Goal: Task Accomplishment & Management: Use online tool/utility

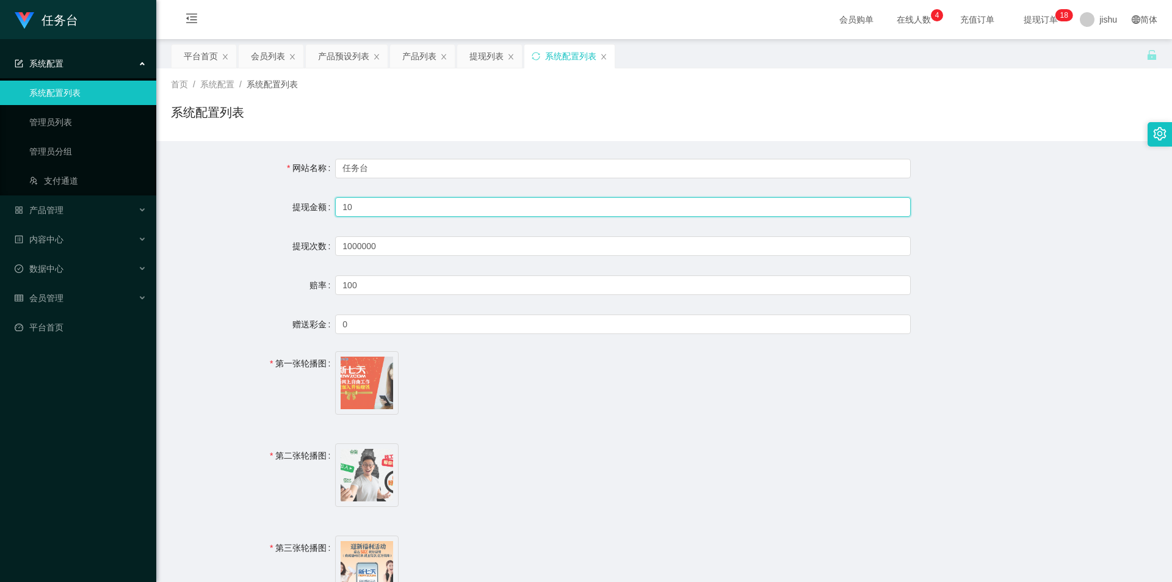
click at [404, 208] on input "10" at bounding box center [623, 207] width 576 height 20
click at [405, 248] on input "1000000" at bounding box center [623, 246] width 576 height 20
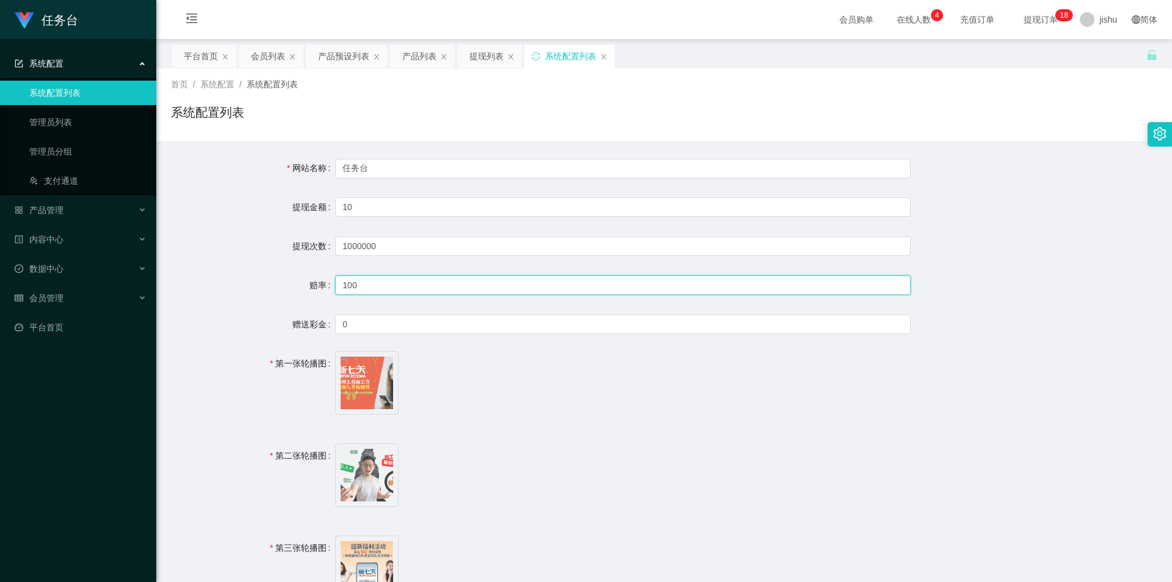
click at [405, 287] on input "100" at bounding box center [623, 285] width 576 height 20
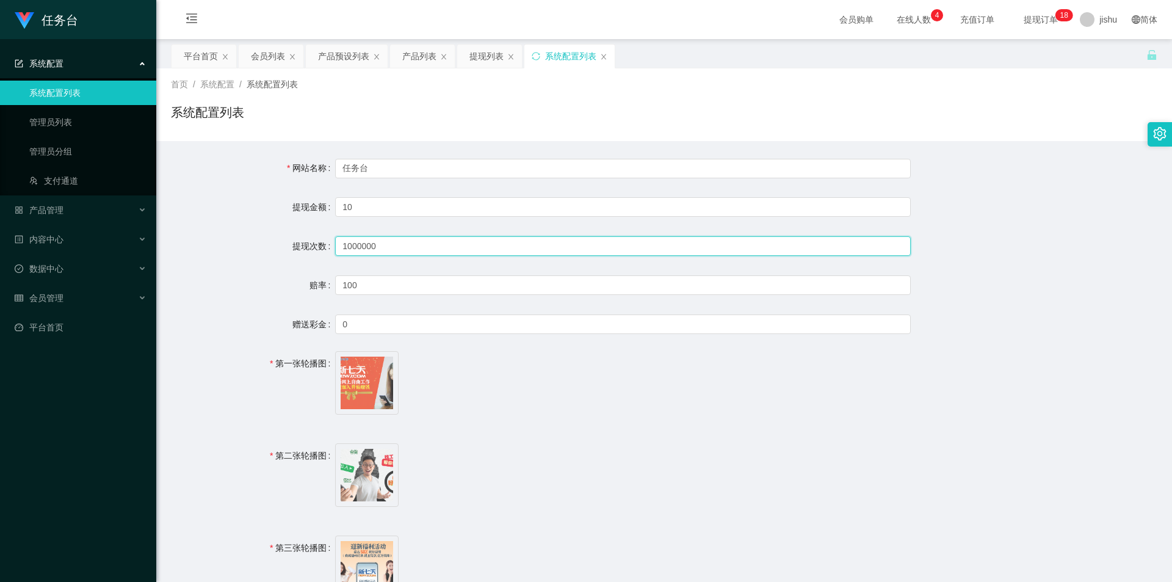
click at [401, 245] on input "1000000" at bounding box center [623, 246] width 576 height 20
click at [404, 207] on input "10" at bounding box center [623, 207] width 576 height 20
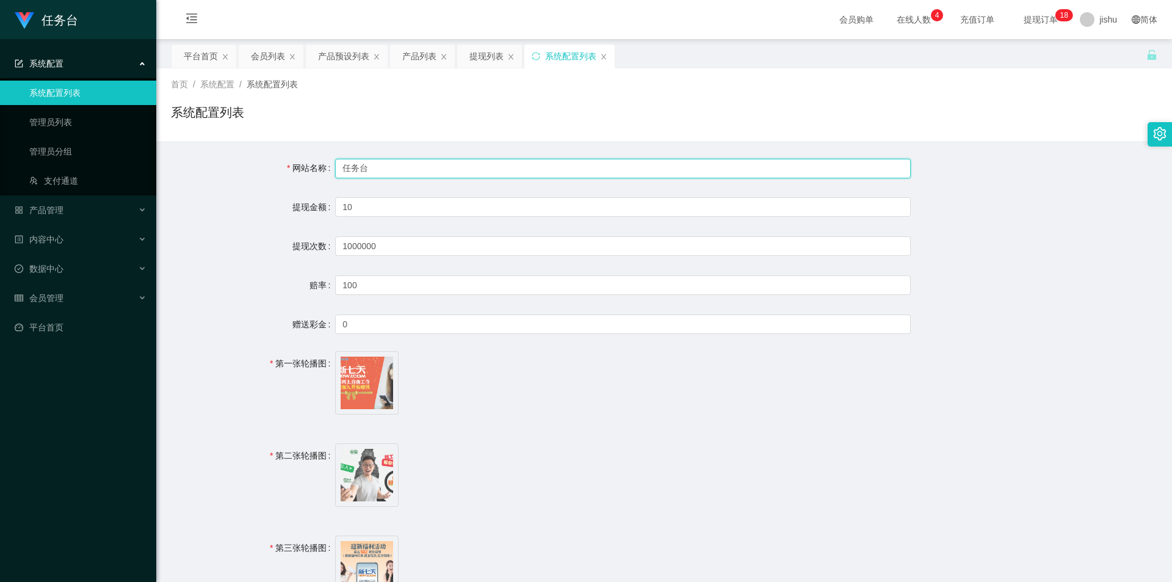
click at [408, 170] on input "任务台" at bounding box center [623, 169] width 576 height 20
click at [400, 206] on input "10" at bounding box center [623, 207] width 576 height 20
click at [408, 169] on input "任务台" at bounding box center [623, 169] width 576 height 20
click at [399, 214] on input "10" at bounding box center [623, 207] width 576 height 20
click at [403, 164] on input "任务台" at bounding box center [623, 169] width 576 height 20
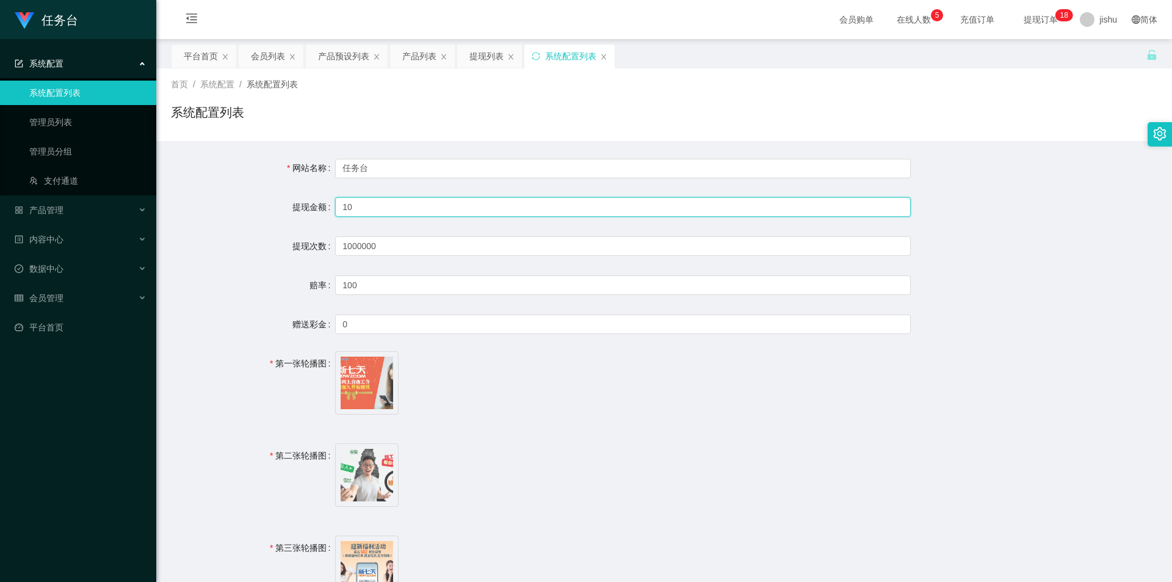
click at [424, 204] on input "10" at bounding box center [623, 207] width 576 height 20
click at [442, 164] on input "任务台" at bounding box center [623, 169] width 576 height 20
click at [220, 275] on div "赔率" at bounding box center [253, 285] width 164 height 24
click at [484, 375] on span "image.png" at bounding box center [623, 385] width 576 height 68
click at [389, 166] on input "任务台" at bounding box center [623, 169] width 576 height 20
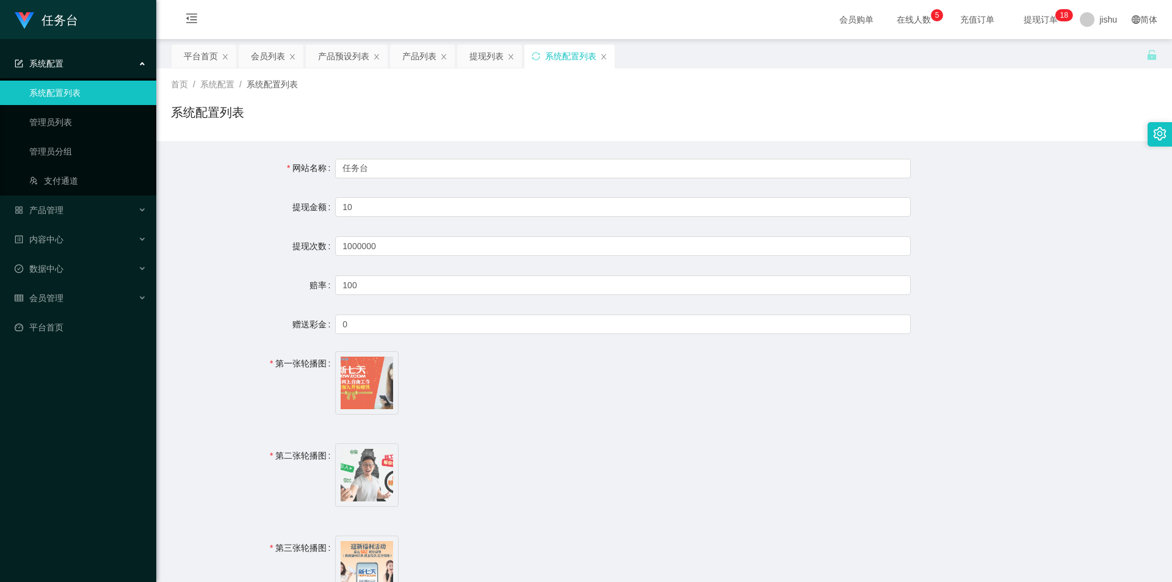
click at [463, 381] on span "image.png" at bounding box center [623, 385] width 576 height 68
click at [88, 118] on link "管理员列表" at bounding box center [87, 122] width 117 height 24
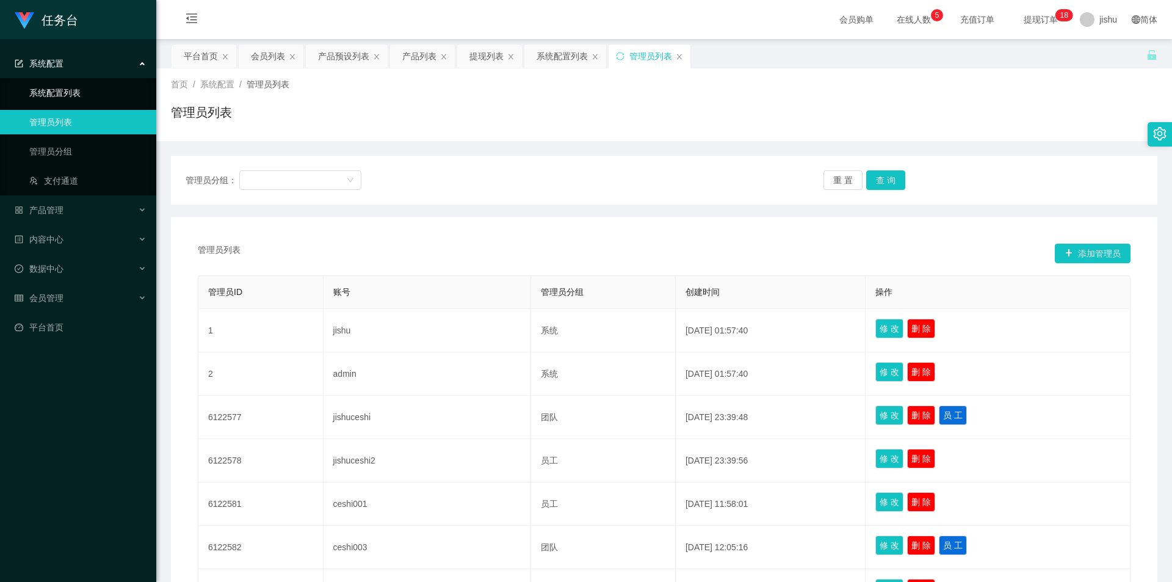
click at [84, 97] on link "系统配置列表" at bounding box center [87, 93] width 117 height 24
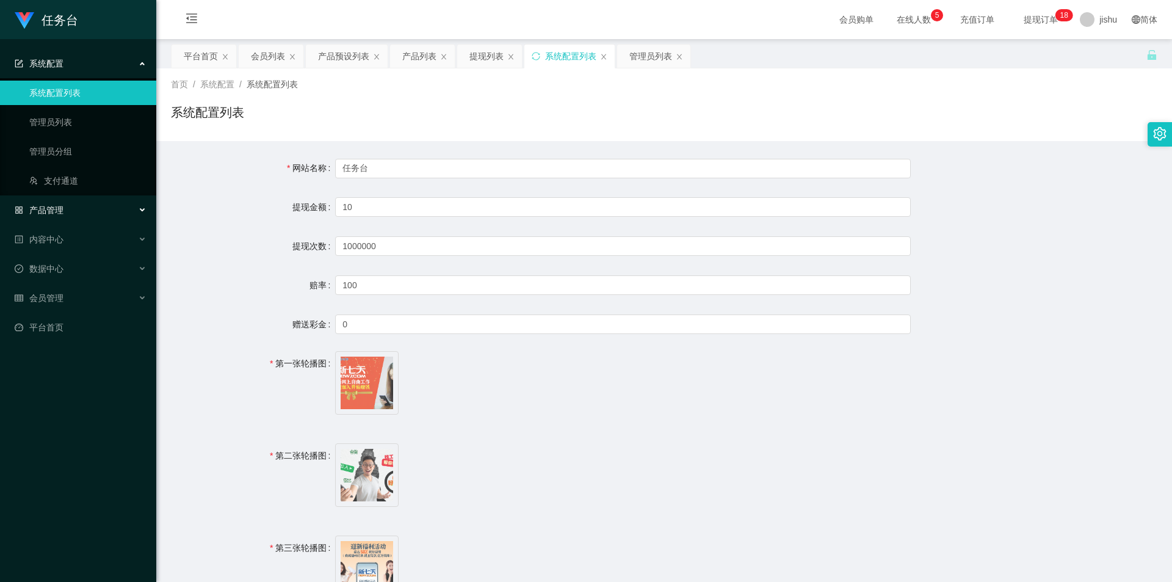
click at [74, 203] on div "产品管理" at bounding box center [78, 210] width 156 height 24
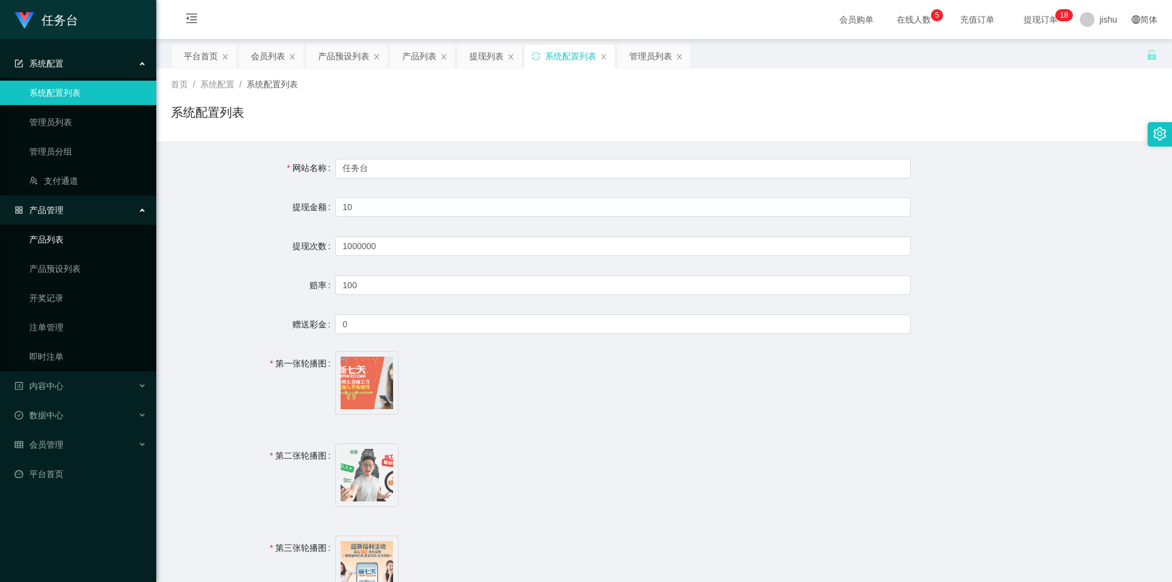
click at [70, 245] on link "产品列表" at bounding box center [87, 239] width 117 height 24
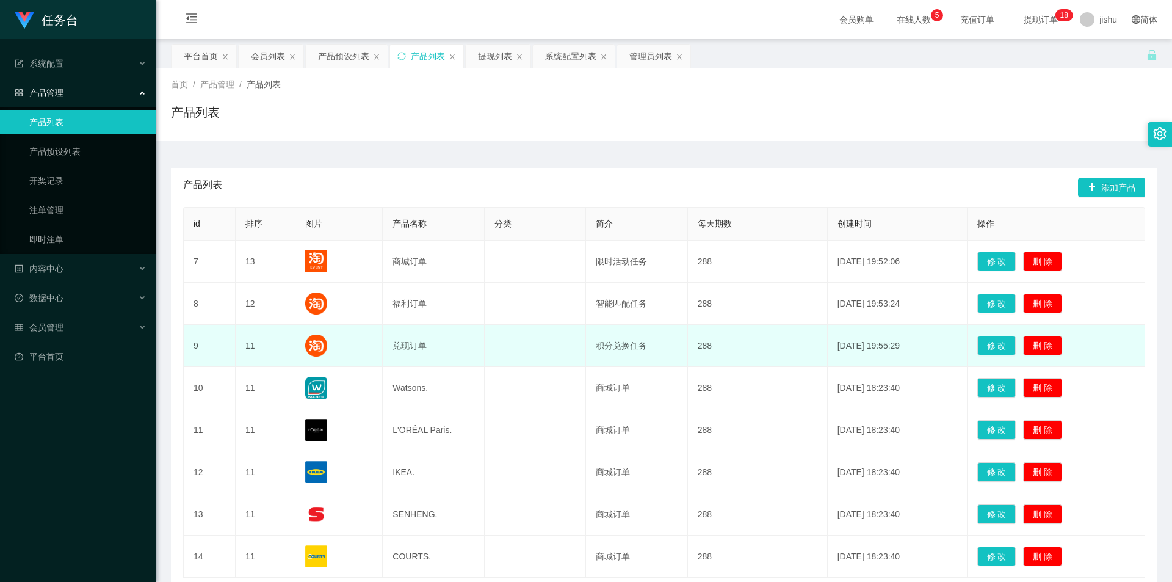
scroll to position [92, 0]
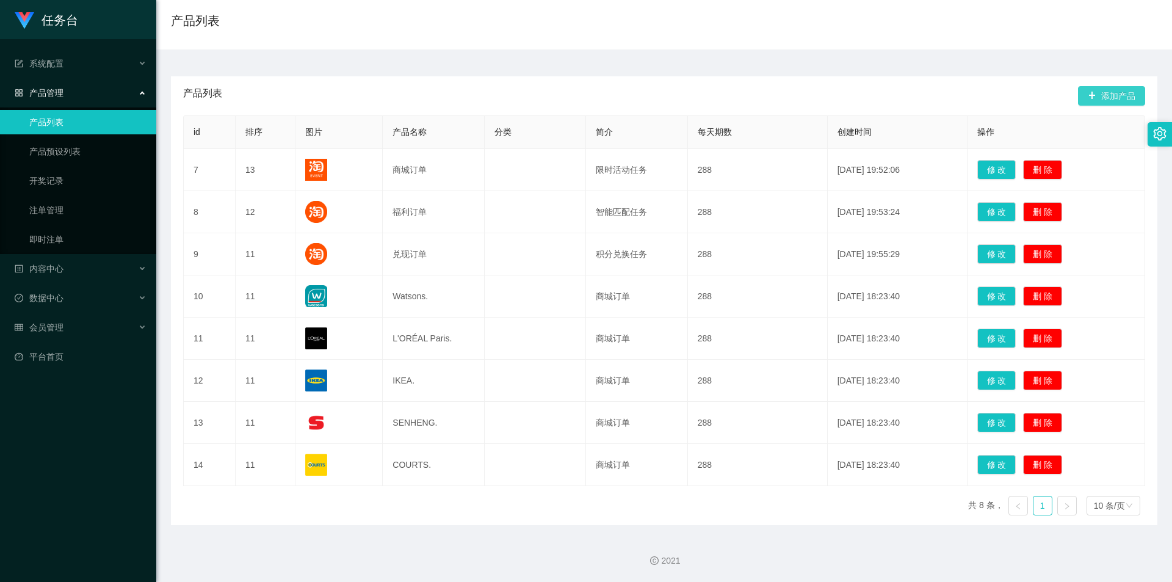
click at [1107, 96] on button "添加产品" at bounding box center [1111, 96] width 67 height 20
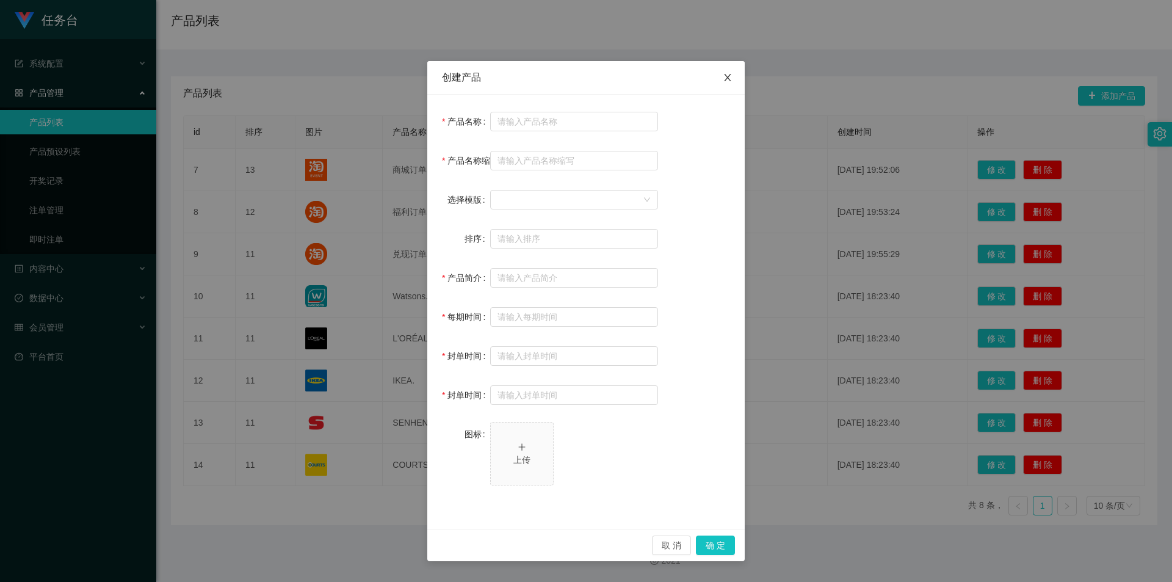
click at [726, 74] on icon "图标: close" at bounding box center [728, 78] width 10 height 10
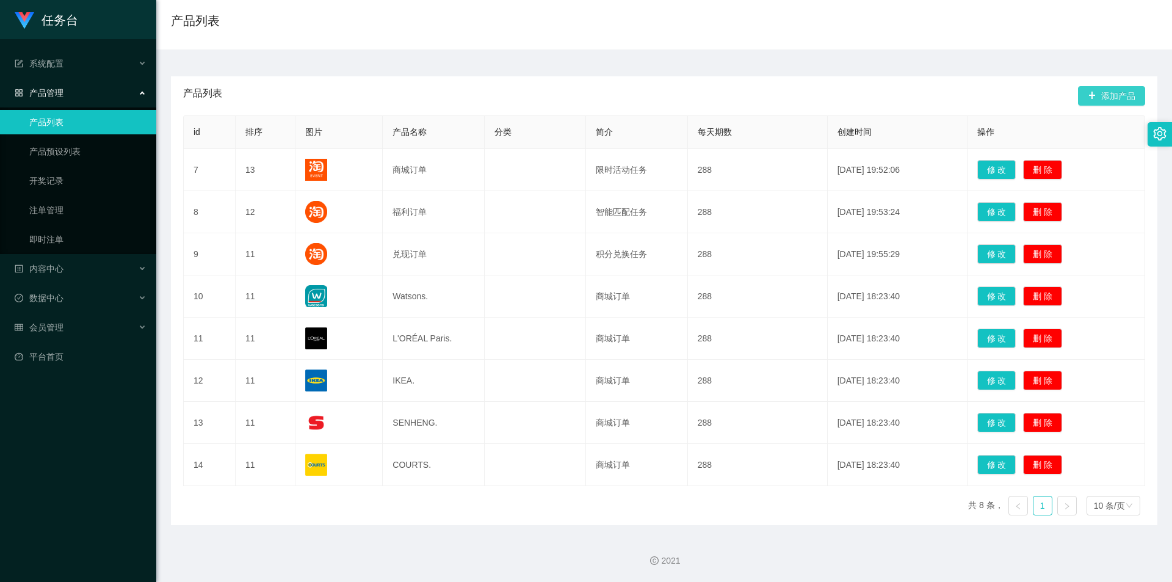
click at [1095, 93] on button "添加产品" at bounding box center [1111, 96] width 67 height 20
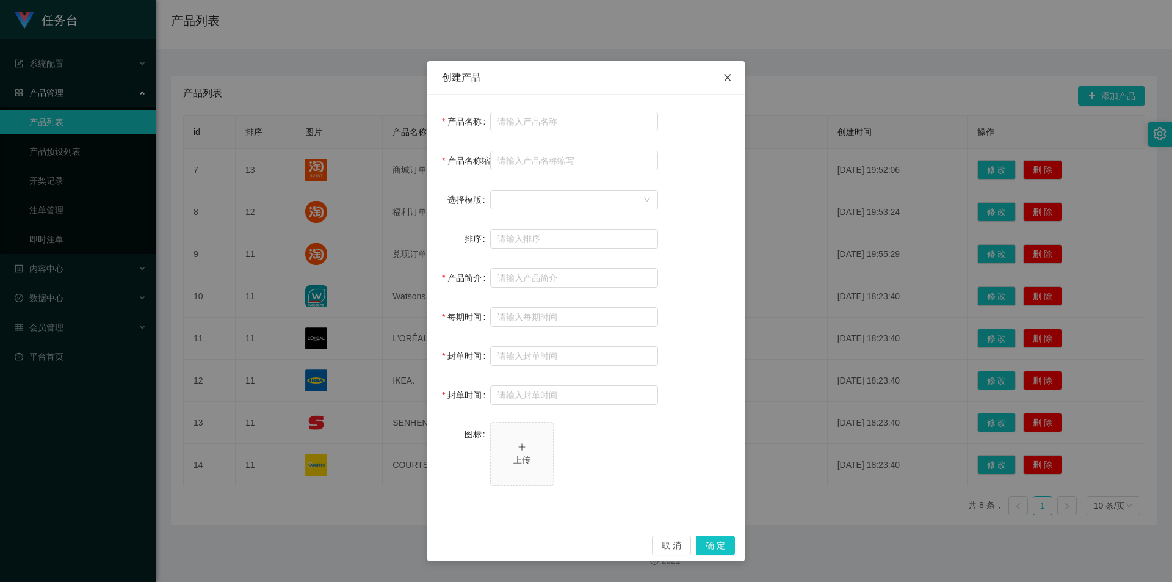
click at [727, 79] on icon "图标: close" at bounding box center [727, 77] width 7 height 7
